Goal: Task Accomplishment & Management: Complete application form

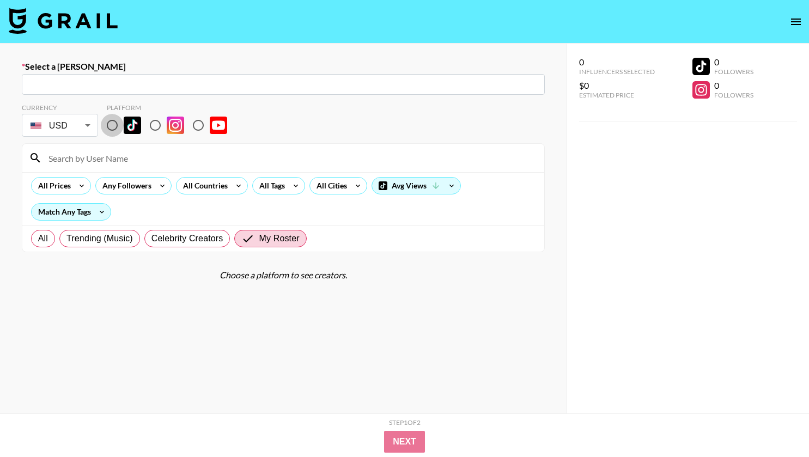
click at [114, 128] on input "radio" at bounding box center [112, 125] width 23 height 23
radio input "true"
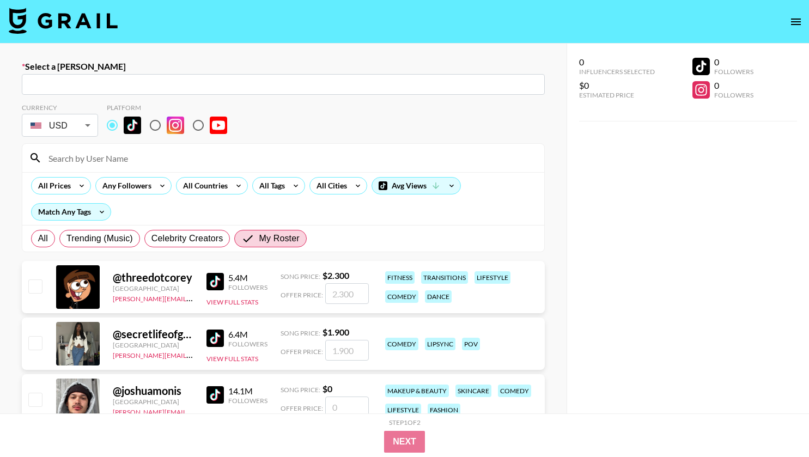
click at [346, 87] on input "text" at bounding box center [283, 84] width 510 height 13
paste input "~[PERSON_NAME]"
click at [32, 85] on input "~[PERSON_NAME]" at bounding box center [275, 84] width 495 height 13
click at [125, 85] on input "[PERSON_NAME]" at bounding box center [275, 84] width 495 height 13
click at [129, 107] on li "Add New [PERSON_NAME] "[PERSON_NAME]"" at bounding box center [283, 107] width 523 height 17
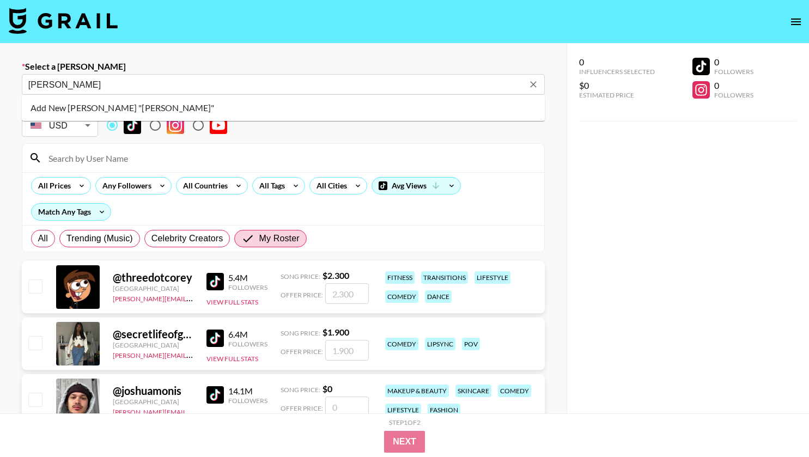
type input "Add New [PERSON_NAME] "[PERSON_NAME]""
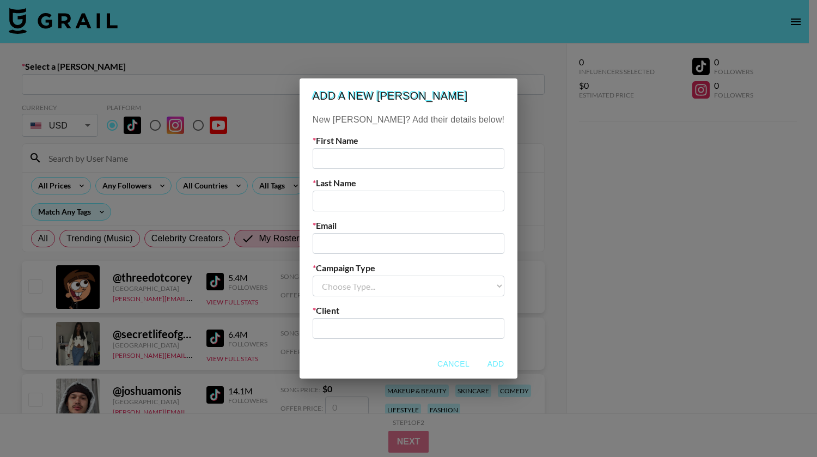
click at [267, 88] on div "Add a new [PERSON_NAME] New [PERSON_NAME]? Add their details below! First Name …" at bounding box center [408, 228] width 817 height 457
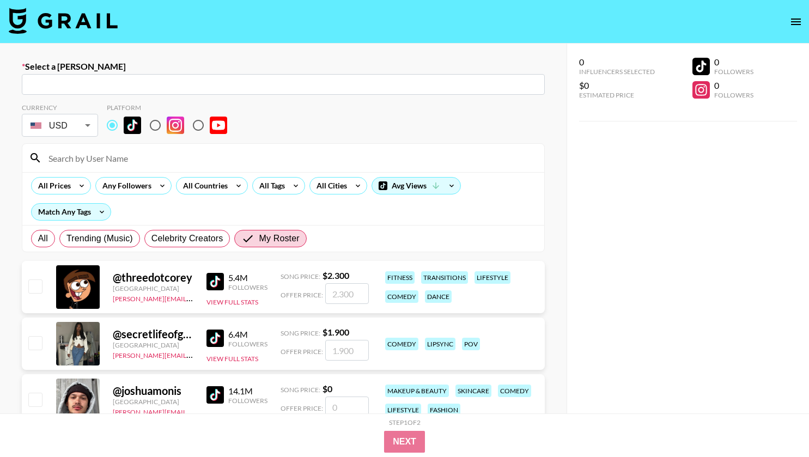
click at [241, 88] on input "text" at bounding box center [283, 84] width 510 height 13
